Goal: Information Seeking & Learning: Learn about a topic

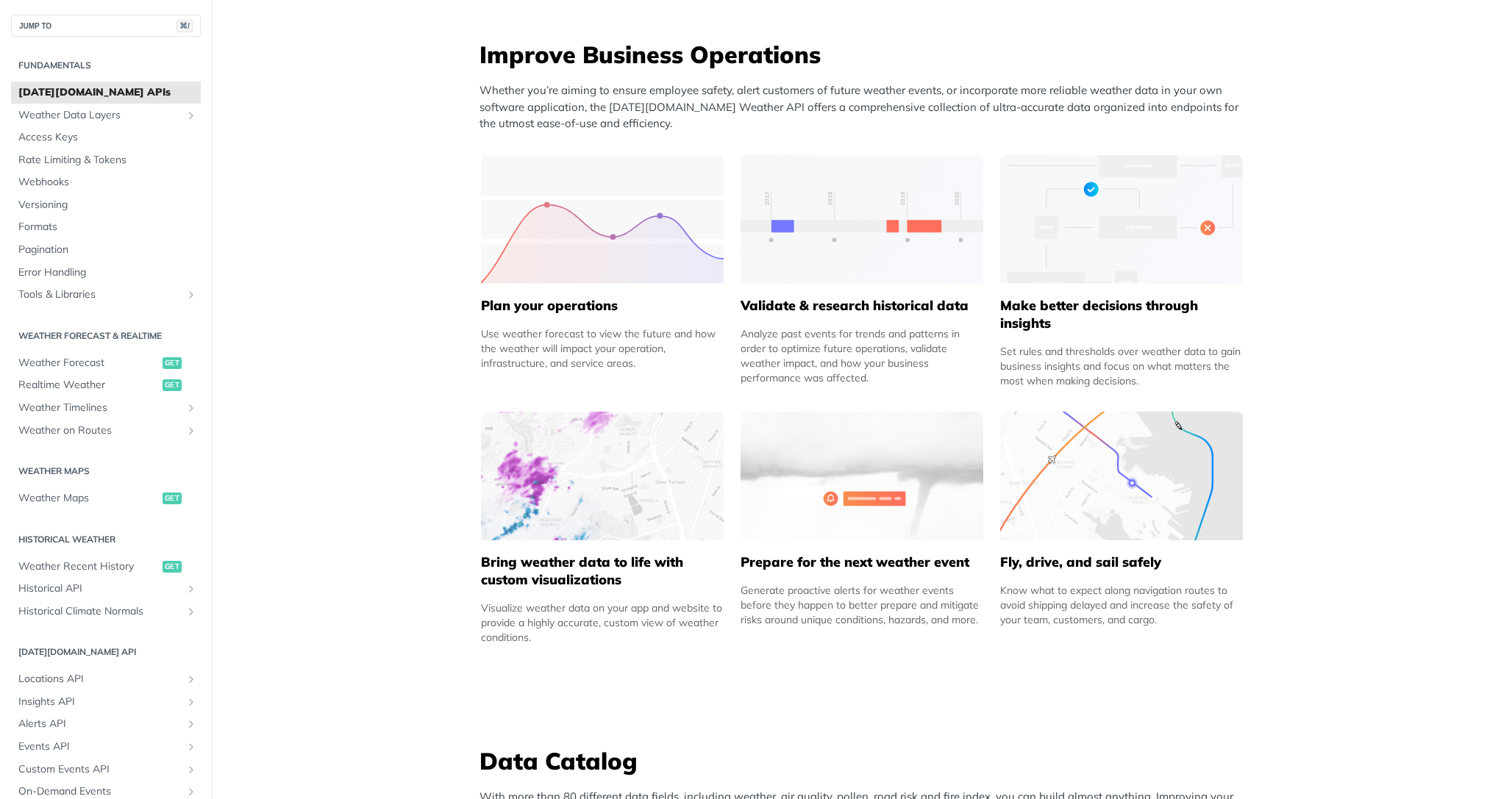
scroll to position [439, 0]
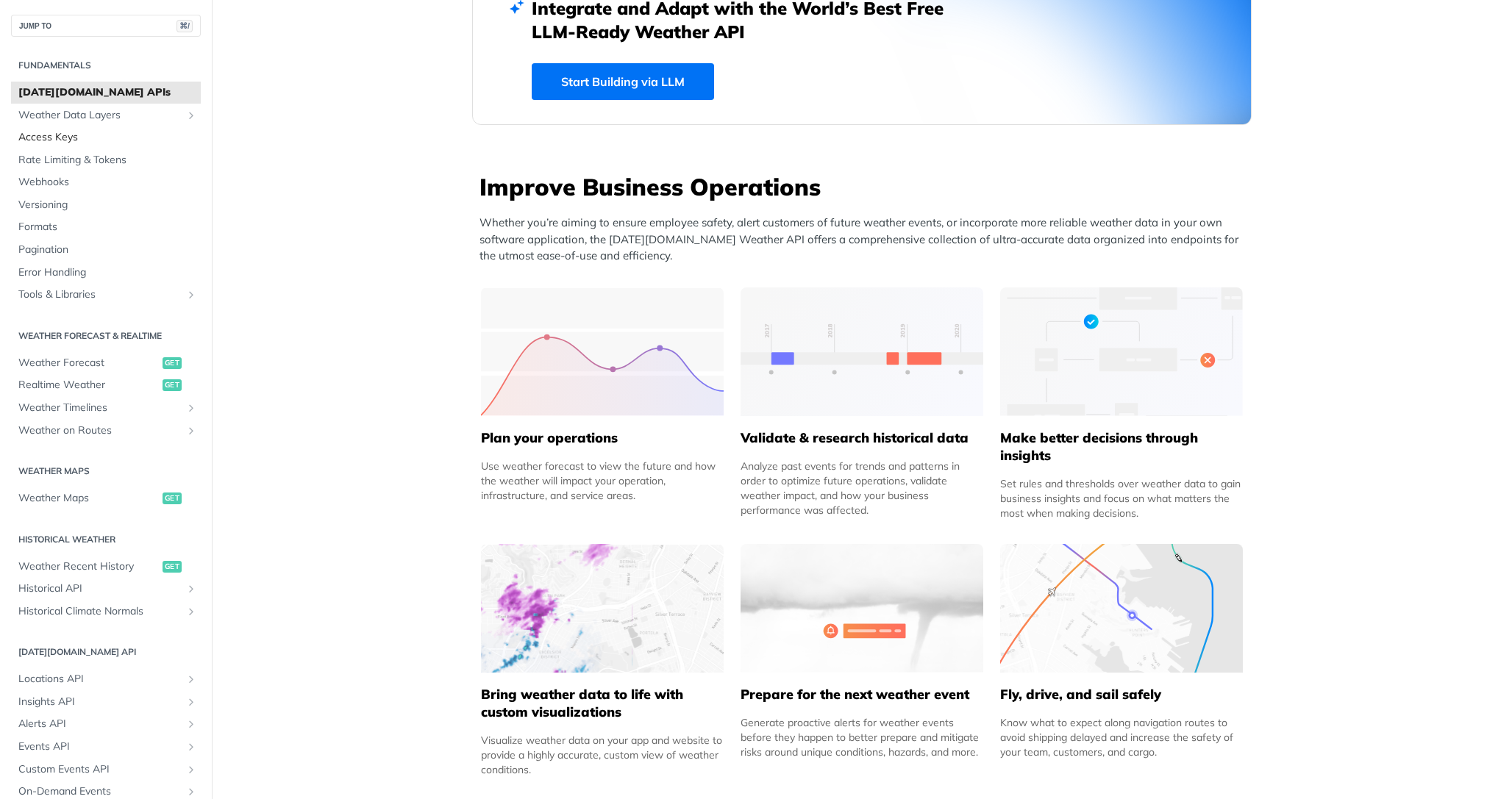
click at [50, 136] on span "Access Keys" at bounding box center [107, 137] width 179 height 15
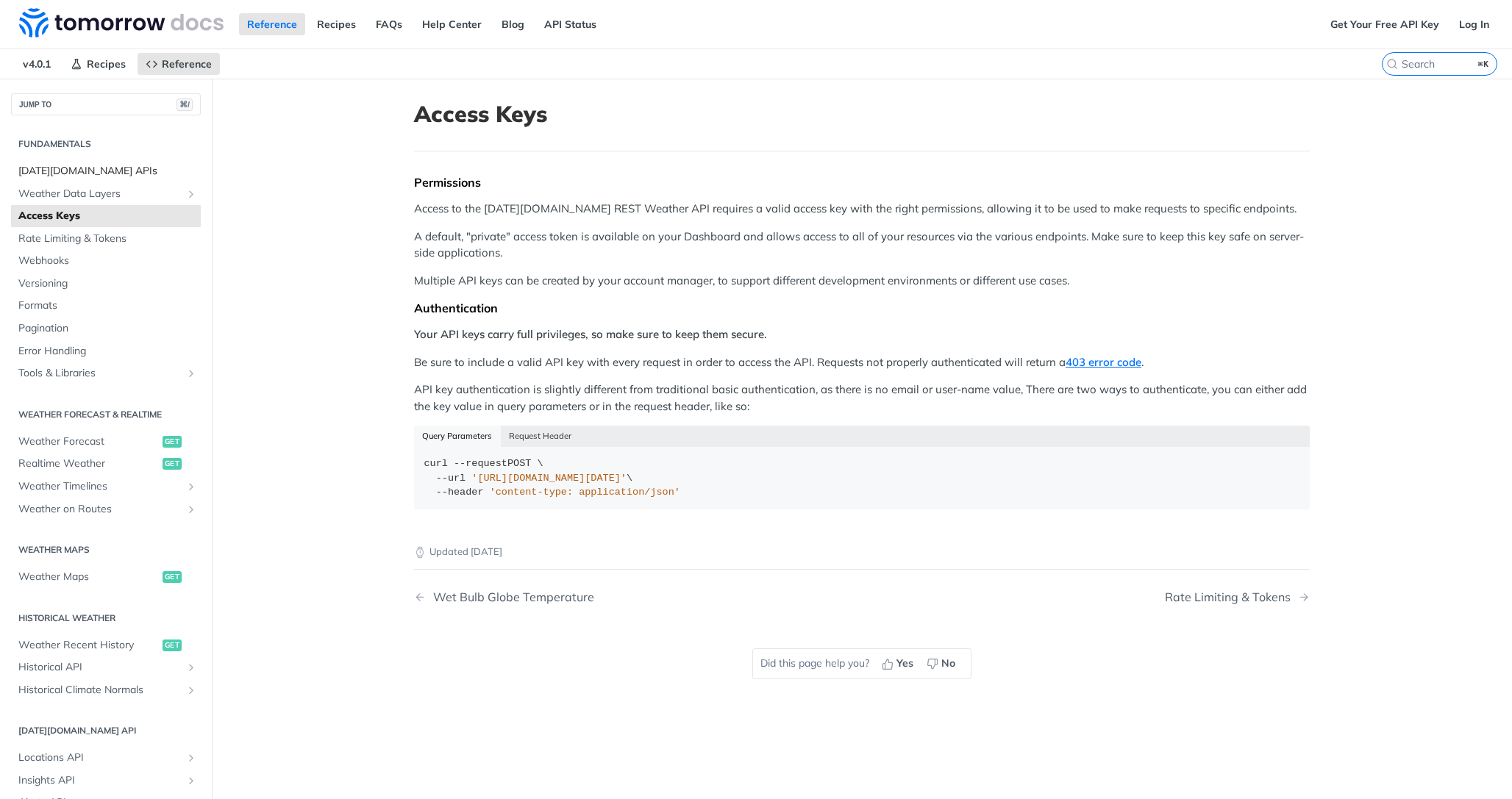
click at [56, 176] on span "[DATE][DOMAIN_NAME] APIs" at bounding box center [107, 171] width 179 height 15
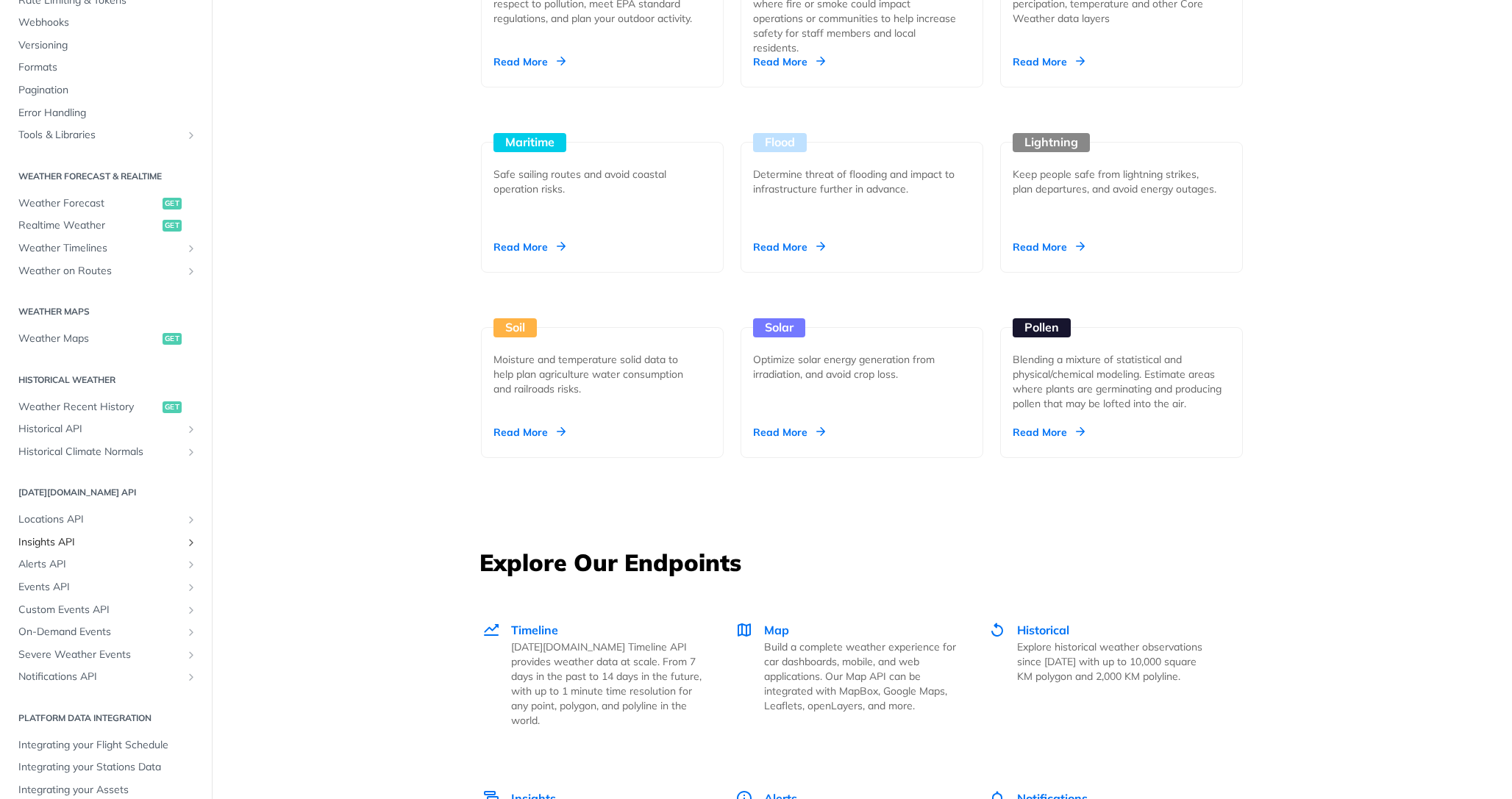
scroll to position [177, 0]
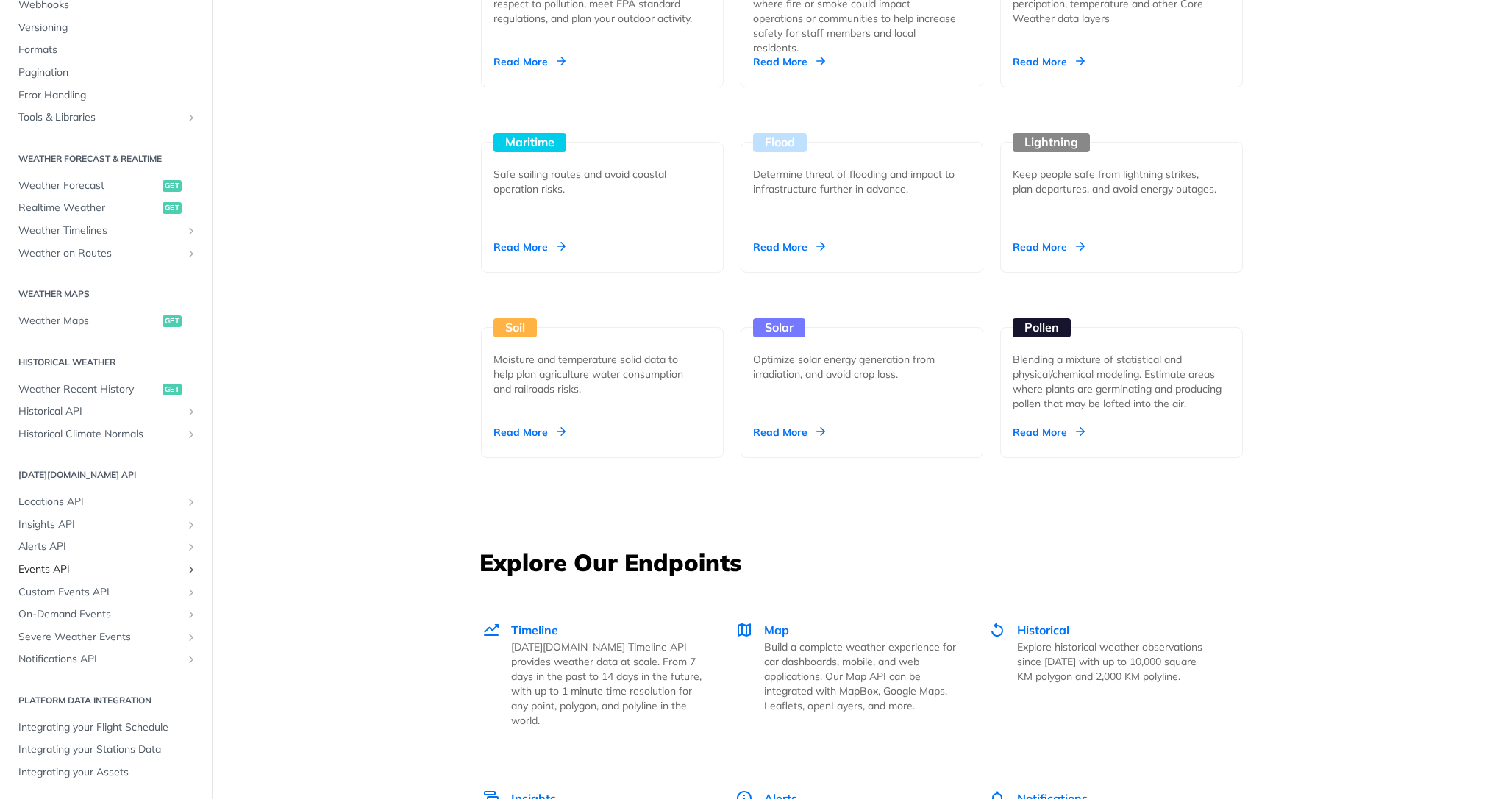
click at [54, 567] on span "Events API" at bounding box center [99, 570] width 163 height 15
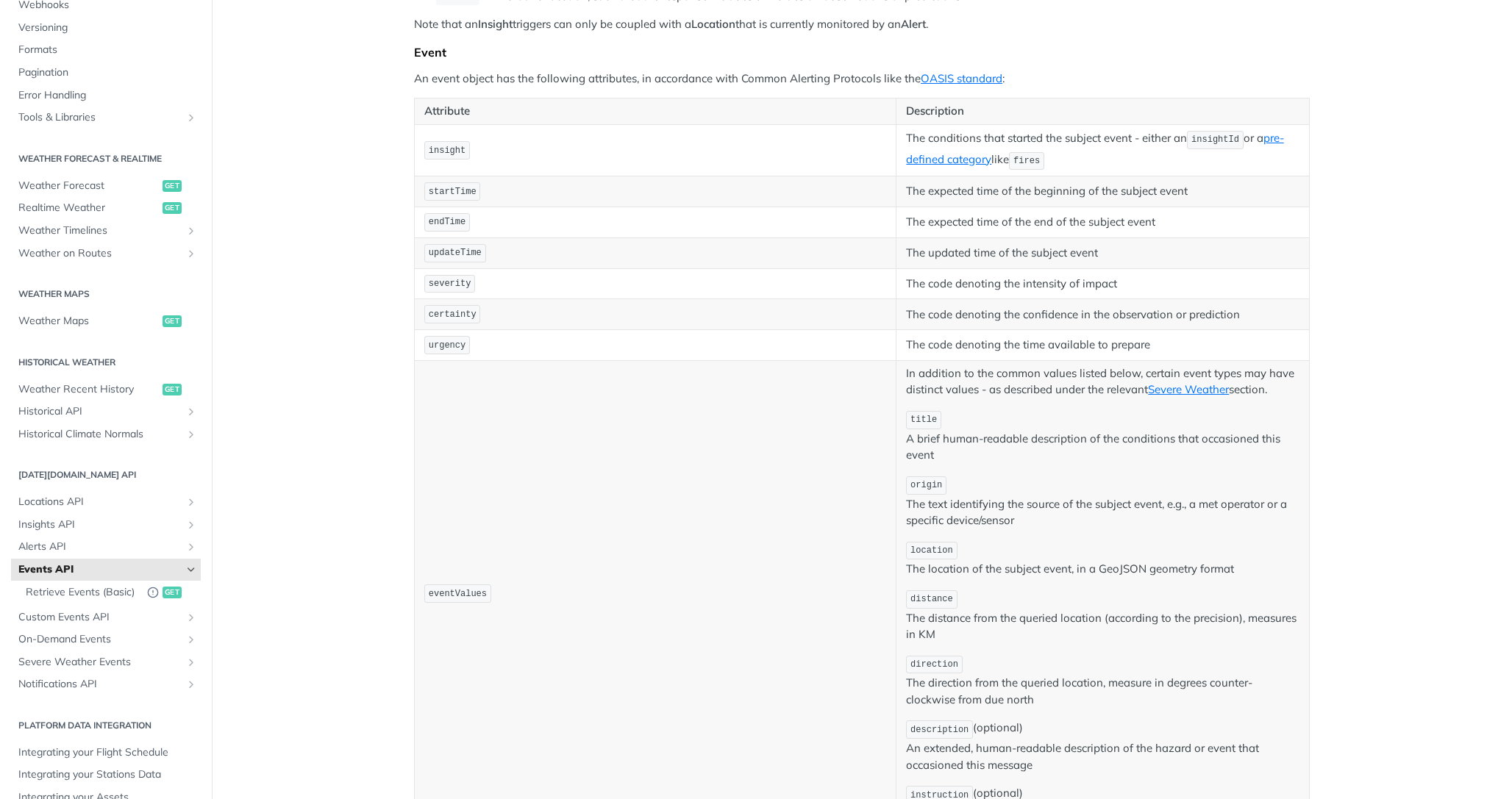
scroll to position [284, 0]
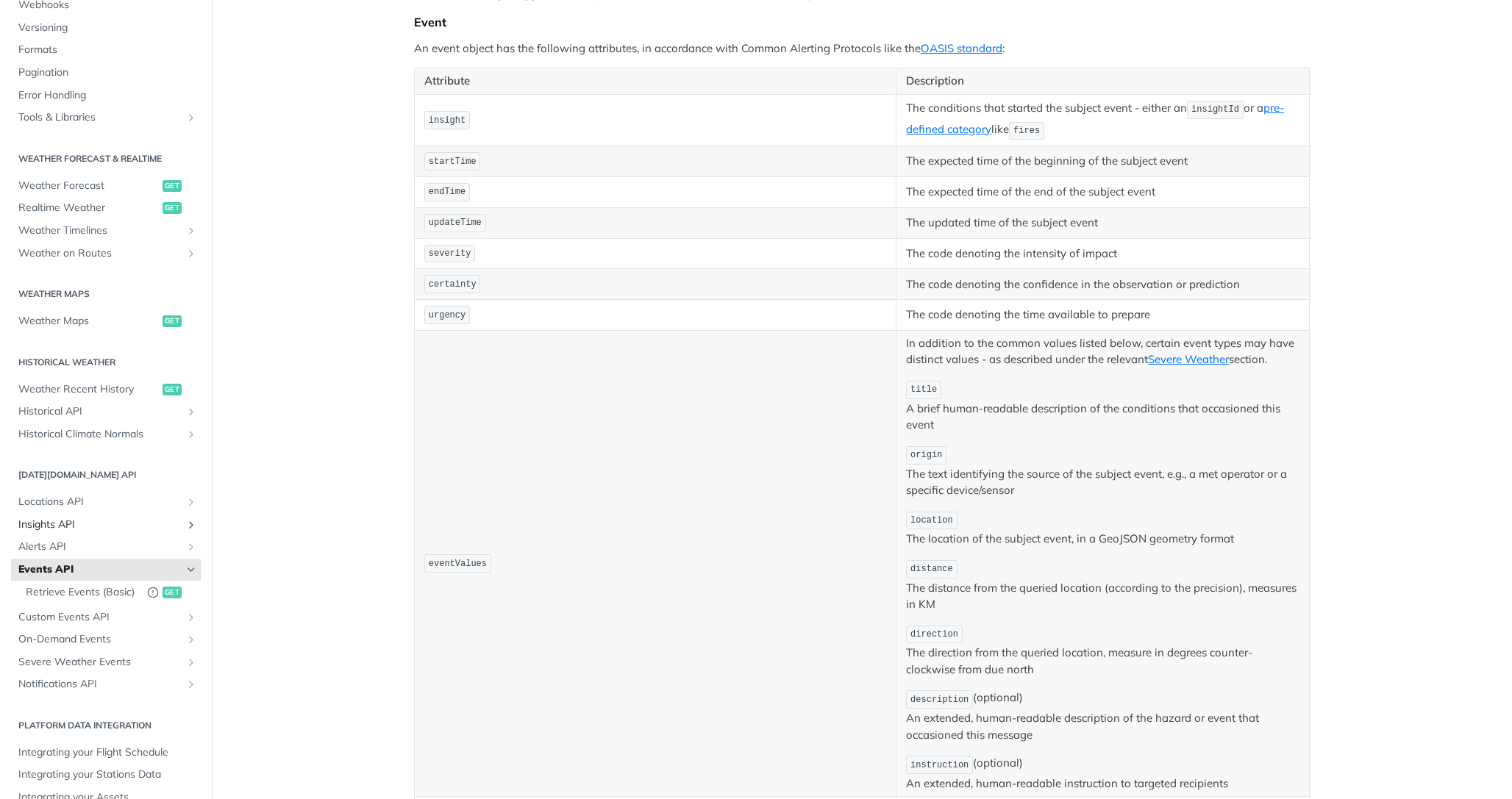
click at [66, 523] on span "Insights API" at bounding box center [99, 525] width 163 height 15
